Goal: Register for event/course

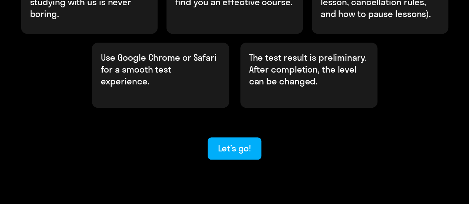
scroll to position [316, 0]
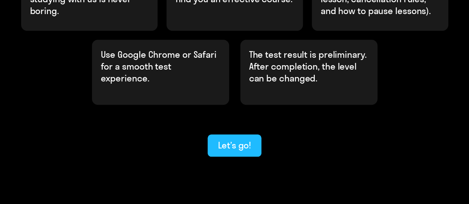
click at [223, 134] on button "Let’s go!" at bounding box center [234, 145] width 54 height 22
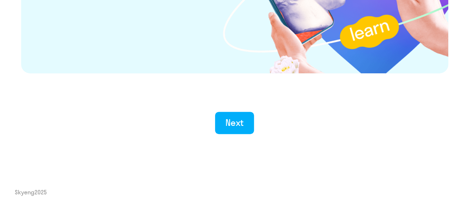
scroll to position [1513, 0]
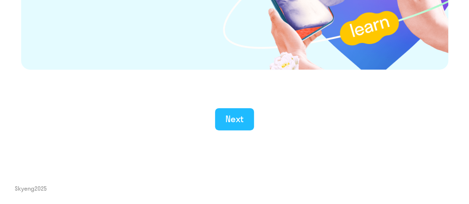
click at [229, 120] on div "Next" at bounding box center [234, 119] width 18 height 12
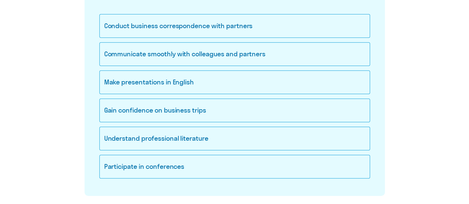
scroll to position [148, 0]
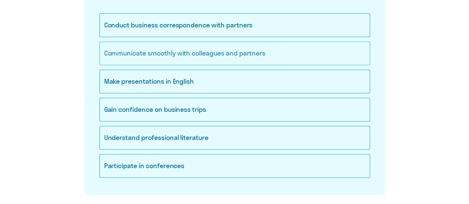
click at [188, 59] on div "Communicate smoothly with colleagues and partners" at bounding box center [234, 53] width 270 height 24
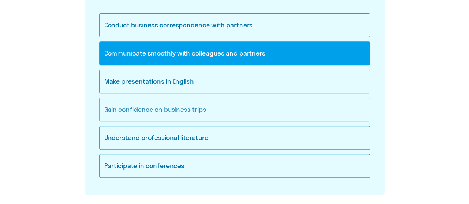
click at [190, 109] on div "Gain confidence on business trips" at bounding box center [234, 110] width 270 height 24
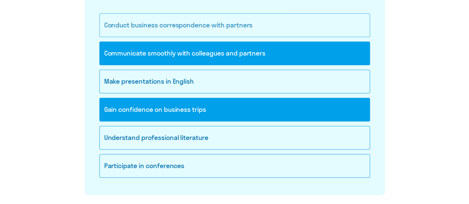
click at [203, 29] on div "Conduct business correspondence with partners" at bounding box center [234, 25] width 270 height 24
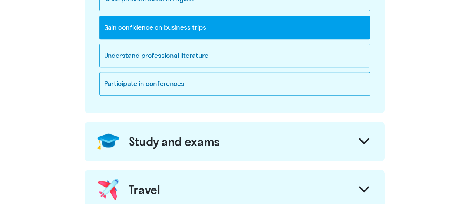
scroll to position [241, 0]
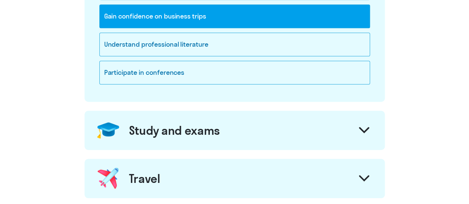
click at [382, 130] on div "Study and exams" at bounding box center [234, 130] width 300 height 39
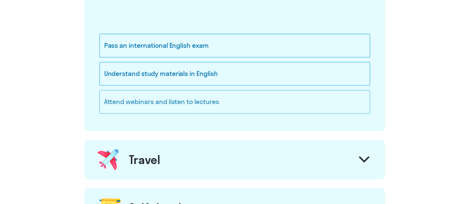
scroll to position [427, 0]
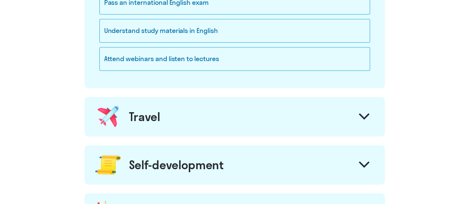
click at [357, 111] on div at bounding box center [364, 118] width 18 height 18
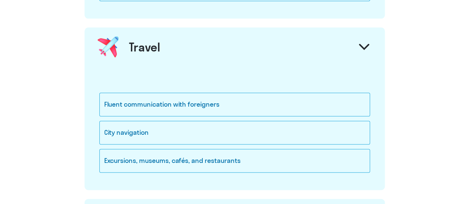
scroll to position [501, 0]
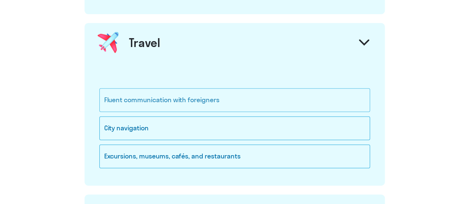
click at [227, 100] on div "Fluent communication with foreigners" at bounding box center [234, 100] width 270 height 24
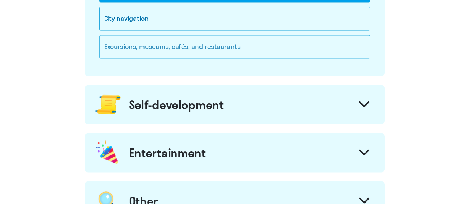
scroll to position [612, 0]
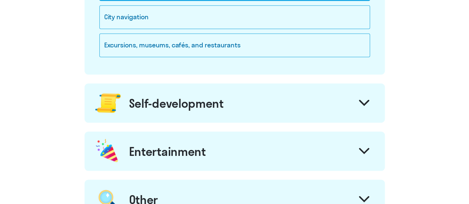
click at [359, 100] on icon at bounding box center [364, 103] width 10 height 6
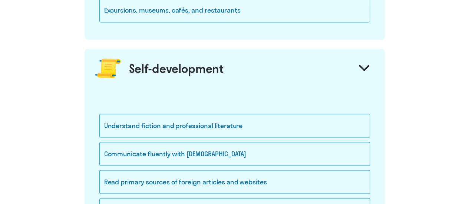
scroll to position [686, 0]
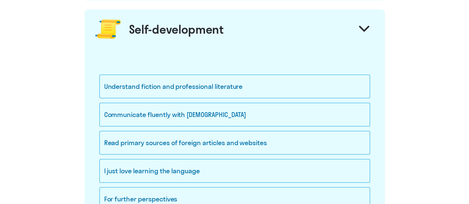
click at [366, 26] on icon at bounding box center [364, 29] width 10 height 6
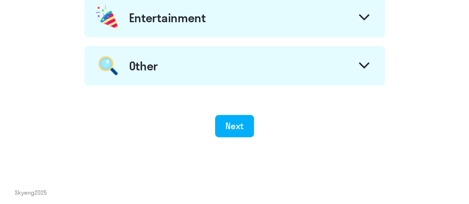
scroll to position [746, 0]
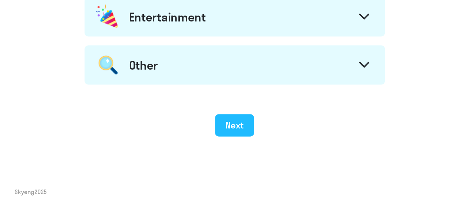
click at [236, 123] on div "Next" at bounding box center [234, 125] width 18 height 12
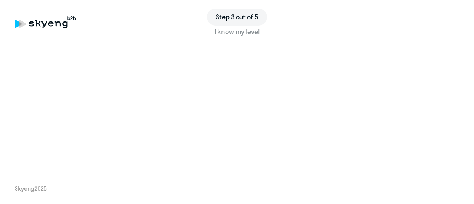
click at [189, 172] on div "Step 3 out of 5 I know my level Skyeng 2025" at bounding box center [237, 102] width 474 height 204
click at [179, 162] on div "Step 3 out of 5 I know my level Skyeng 2025" at bounding box center [237, 102] width 474 height 204
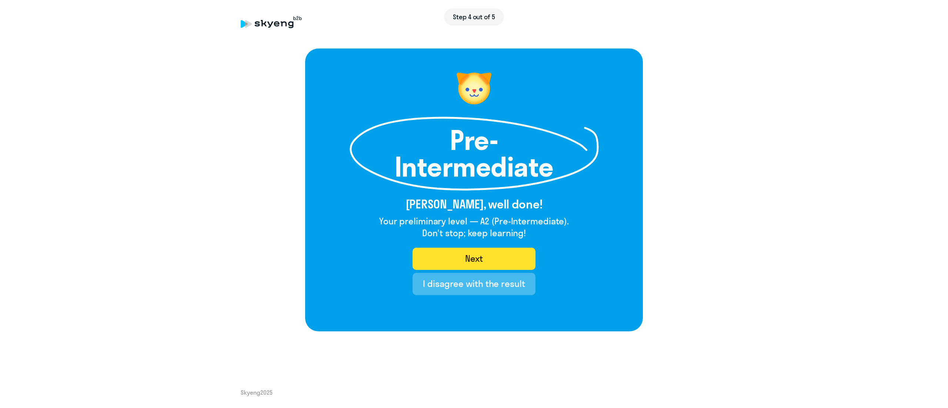
click at [474, 204] on button "Next" at bounding box center [474, 259] width 123 height 22
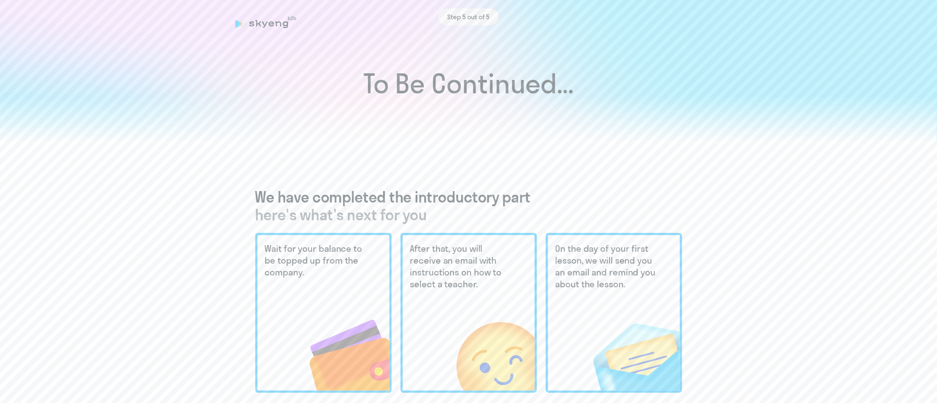
click at [271, 22] on div "Step 5 out of 5" at bounding box center [468, 17] width 467 height 17
